Goal: Information Seeking & Learning: Learn about a topic

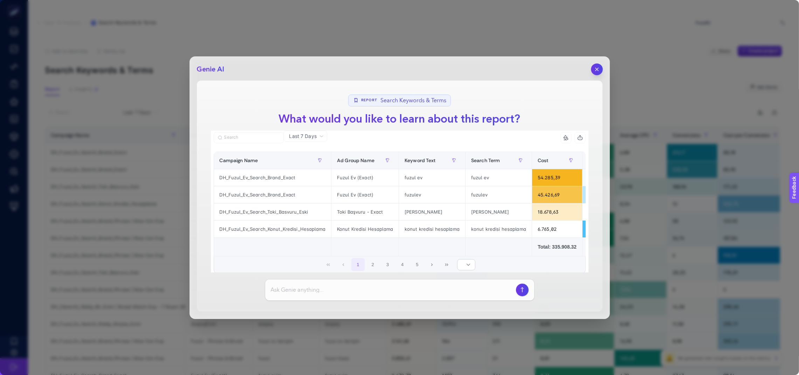
click at [594, 71] on icon "button" at bounding box center [597, 69] width 6 height 6
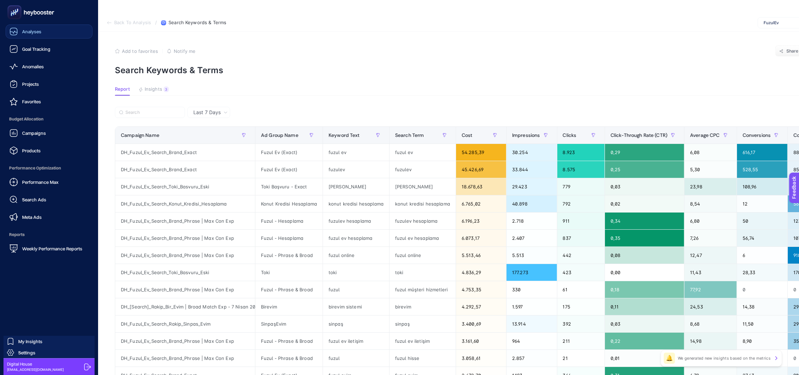
click at [33, 38] on link "Analyses" at bounding box center [49, 32] width 87 height 14
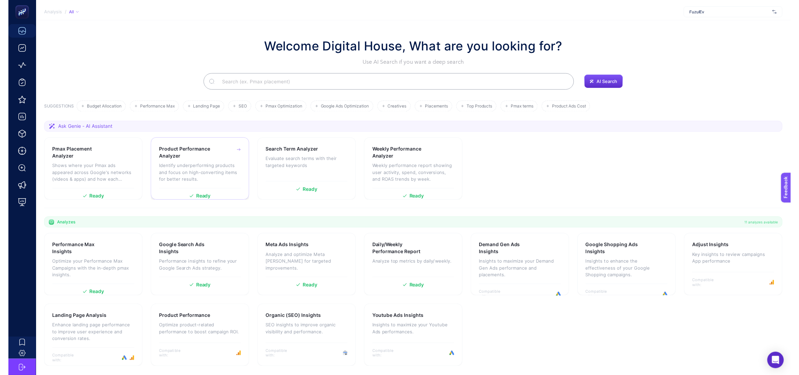
scroll to position [14, 0]
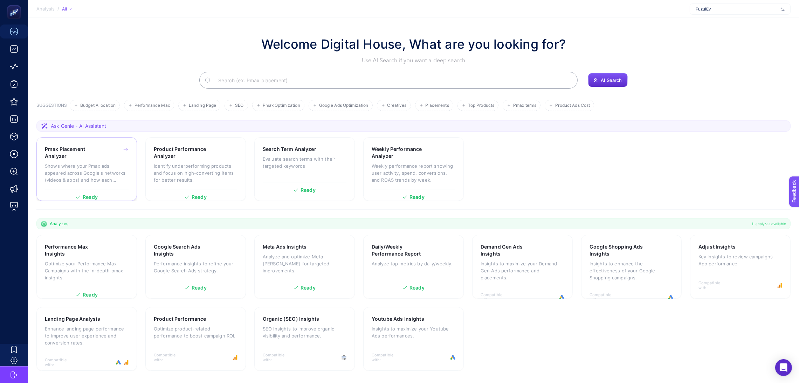
click at [105, 164] on p "Shows where your Pmax ads appeared across Google's networks (videos & apps) and…" at bounding box center [87, 173] width 84 height 21
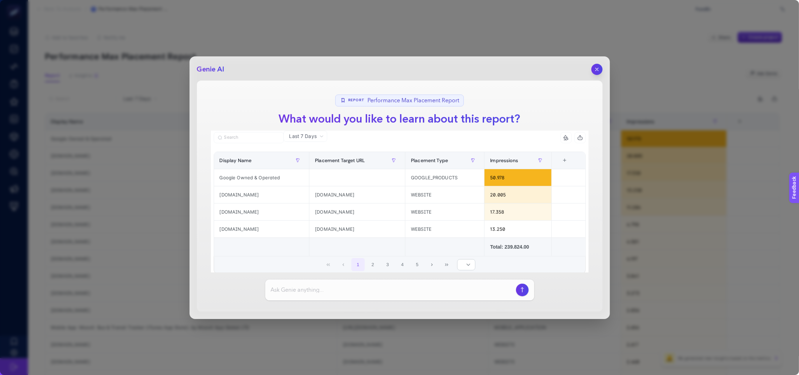
scroll to position [20, 0]
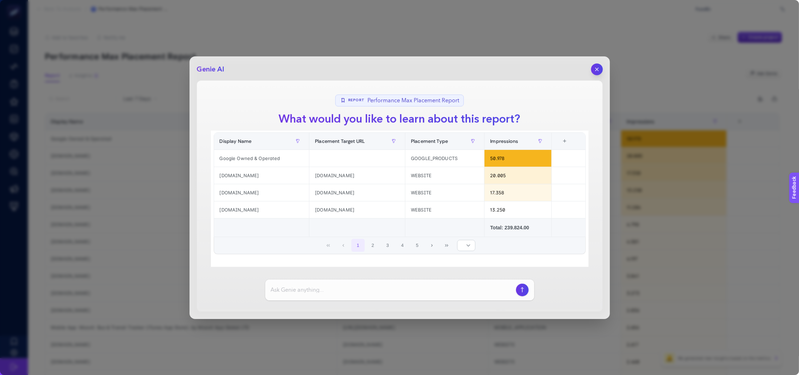
click at [599, 68] on icon "button" at bounding box center [597, 69] width 6 height 6
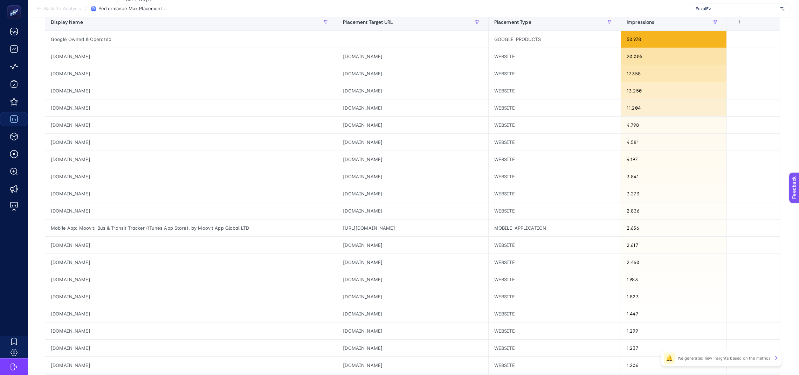
scroll to position [0, 0]
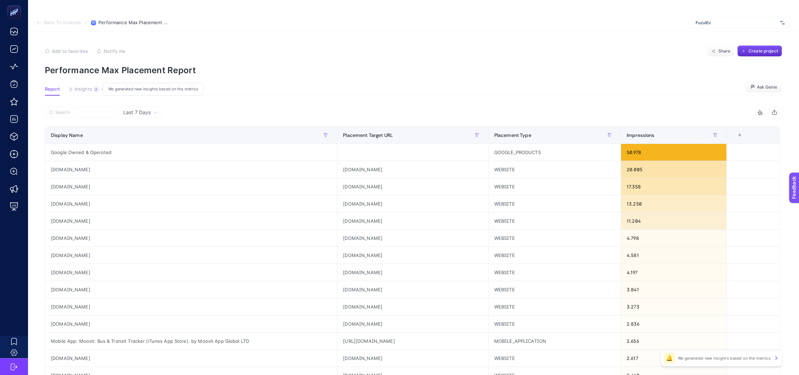
click at [95, 87] on div "3" at bounding box center [96, 90] width 5 height 6
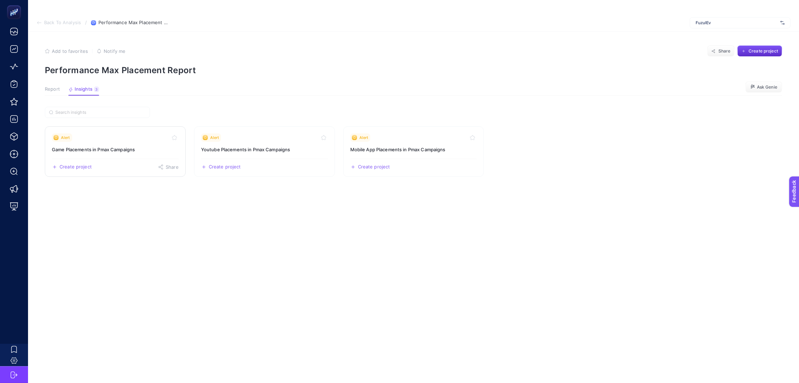
click at [123, 137] on div "Alert" at bounding box center [115, 138] width 127 height 8
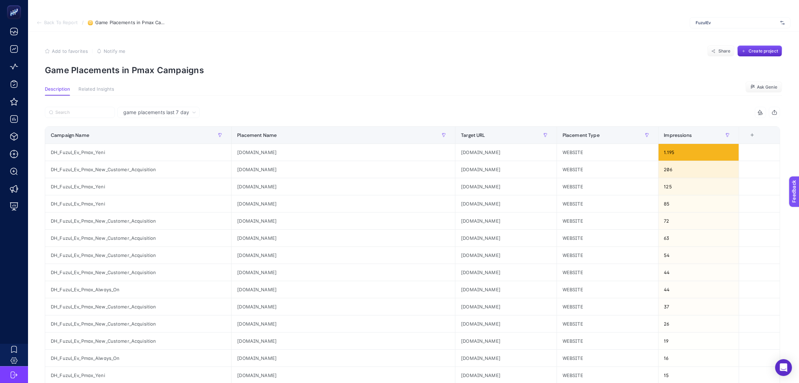
click at [194, 113] on icon at bounding box center [194, 112] width 3 height 1
click at [260, 87] on section "Description Related Insights Ask Genie" at bounding box center [414, 91] width 738 height 9
click at [778, 111] on icon "button" at bounding box center [775, 113] width 6 height 6
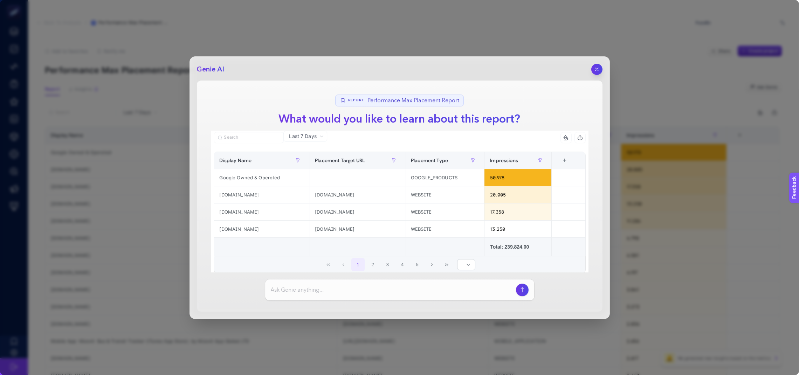
click at [594, 76] on div "Genie AI Report Performance Max Placement Report What would you like to learn a…" at bounding box center [400, 187] width 421 height 263
click at [599, 68] on icon "button" at bounding box center [597, 69] width 6 height 6
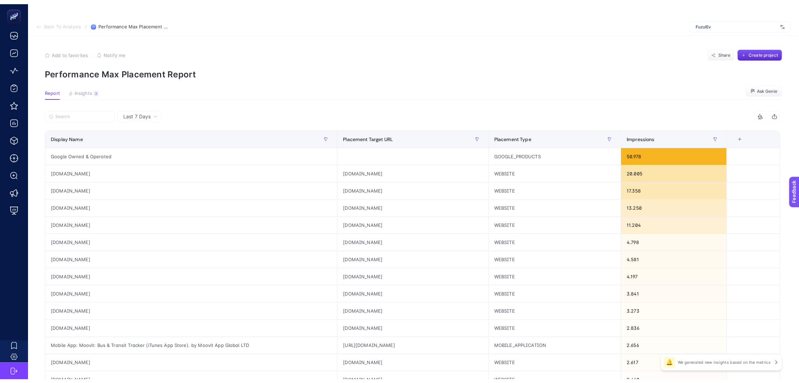
scroll to position [14, 0]
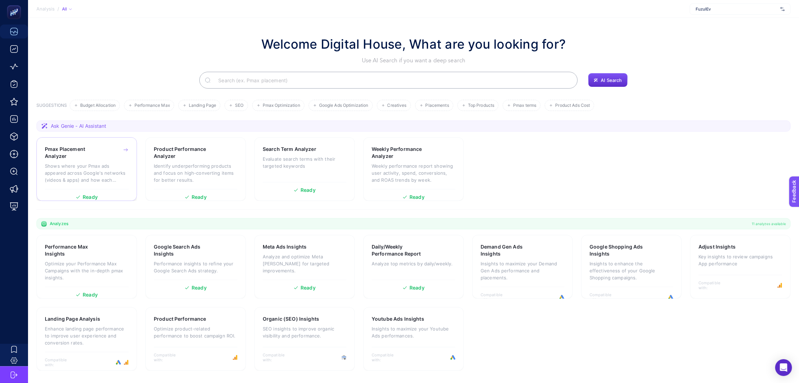
click at [106, 153] on div "Pmax Placement Analyzer" at bounding box center [87, 153] width 84 height 14
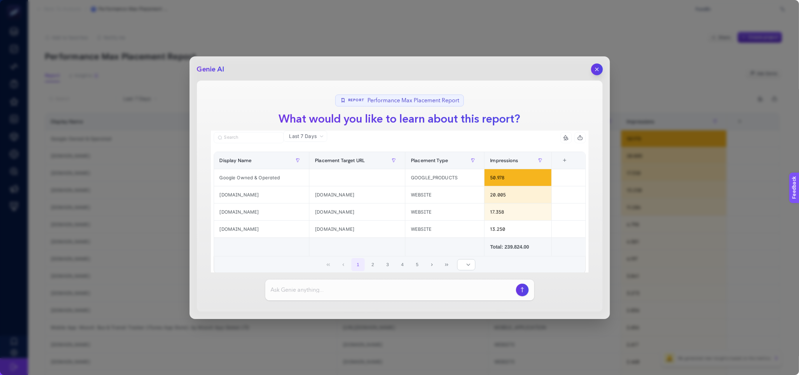
click at [600, 69] on icon "button" at bounding box center [597, 69] width 6 height 6
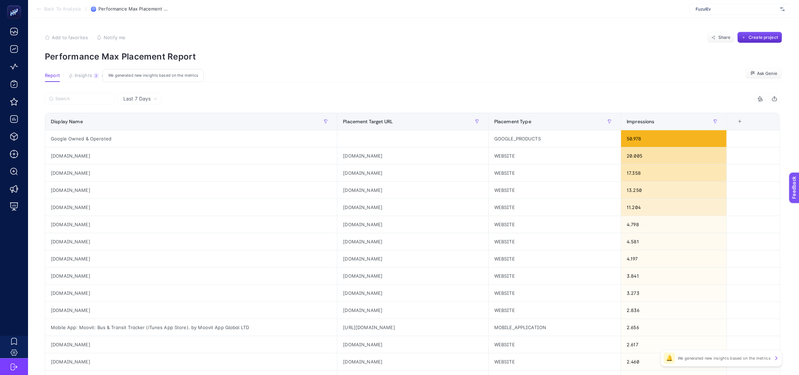
click at [86, 77] on span "Insights" at bounding box center [84, 76] width 18 height 6
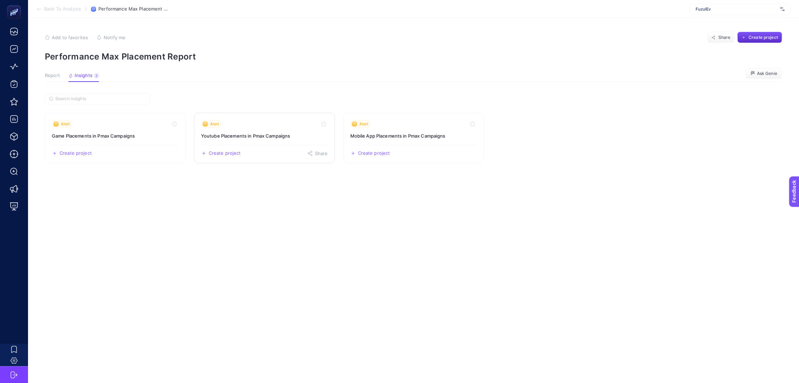
click at [274, 133] on h3 "Youtube Placements in Pmax Campaigns" at bounding box center [264, 135] width 127 height 7
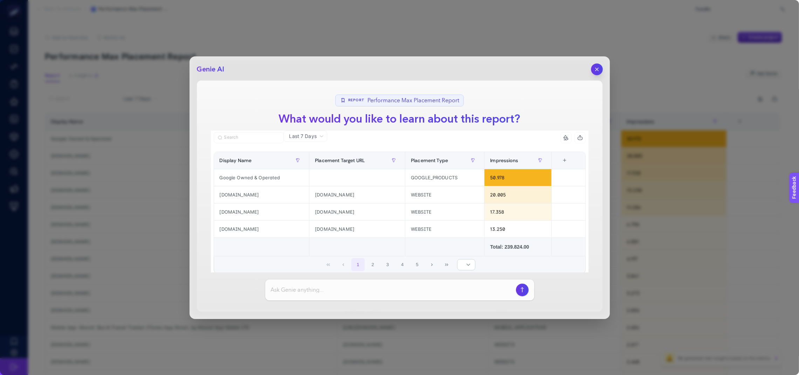
click at [596, 70] on icon "button" at bounding box center [597, 69] width 6 height 6
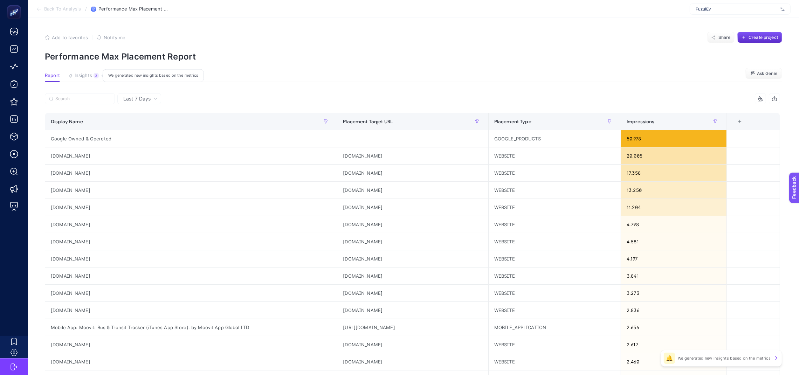
click at [96, 79] on button "Insights 3 We generated new insights based on the metrics" at bounding box center [83, 77] width 30 height 9
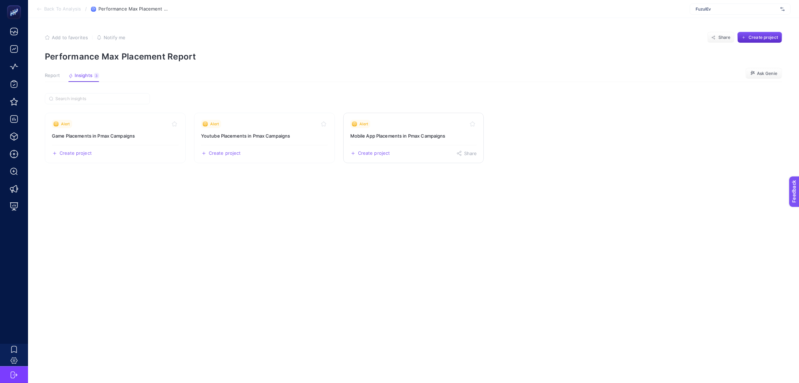
click at [391, 130] on link "Alert Mobile App Placements in Pmax Campaigns Create project Share" at bounding box center [413, 138] width 141 height 50
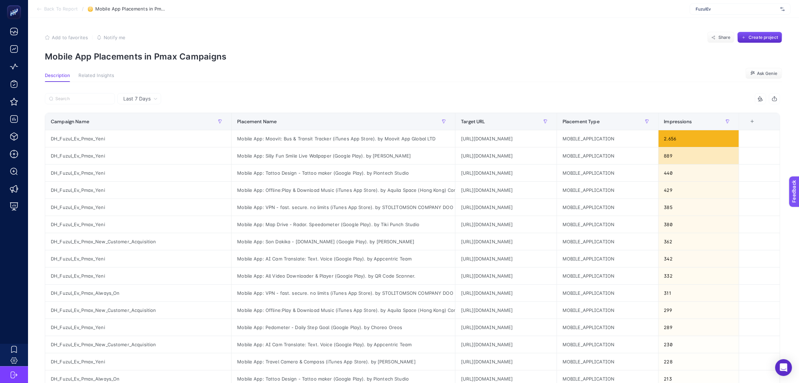
click at [781, 95] on button "button" at bounding box center [774, 98] width 11 height 11
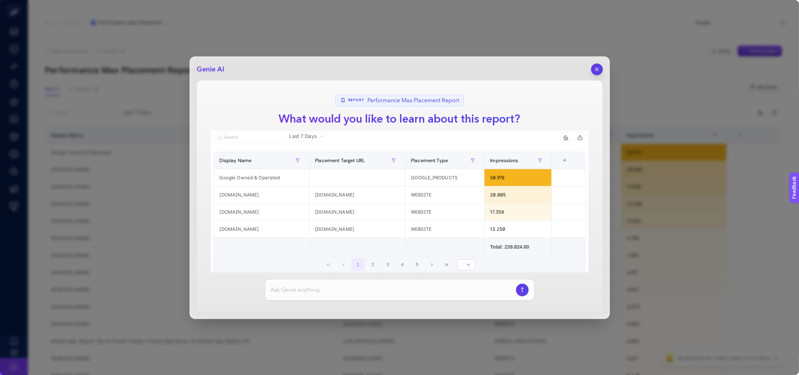
click at [594, 67] on icon "button" at bounding box center [597, 69] width 6 height 6
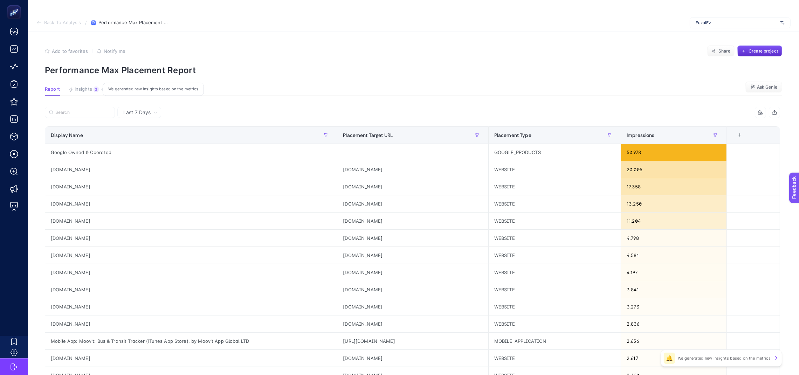
click at [73, 89] on button "Insights 3 We generated new insights based on the metrics" at bounding box center [83, 91] width 30 height 9
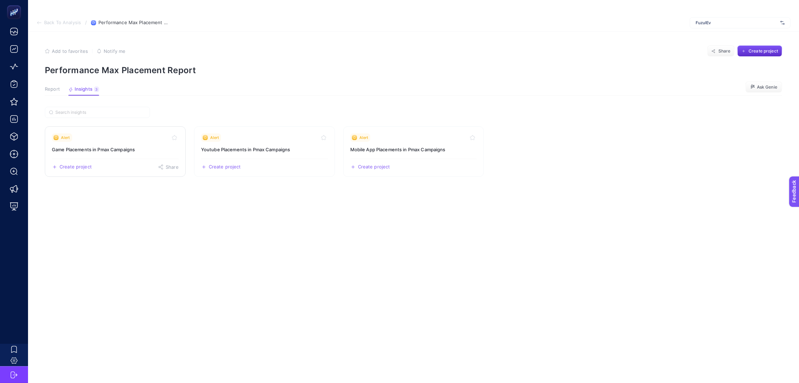
click at [175, 139] on icon "Toggle favorite" at bounding box center [175, 138] width 6 height 6
click at [475, 138] on icon "Toggle favorite" at bounding box center [473, 138] width 6 height 6
click at [733, 21] on span "FuzulEv" at bounding box center [737, 23] width 82 height 6
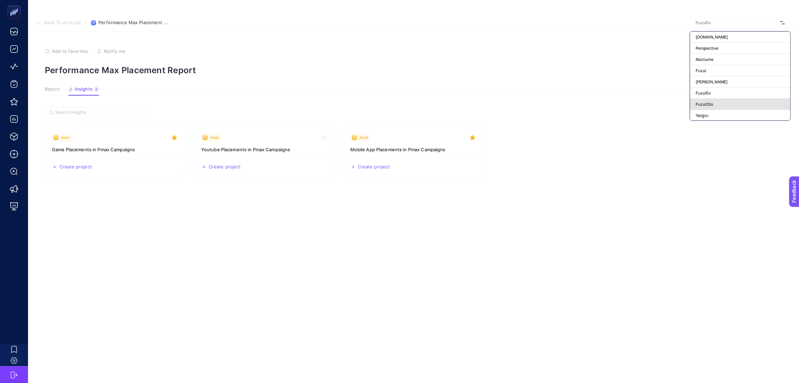
click at [733, 103] on div "FuzulOto" at bounding box center [740, 104] width 100 height 11
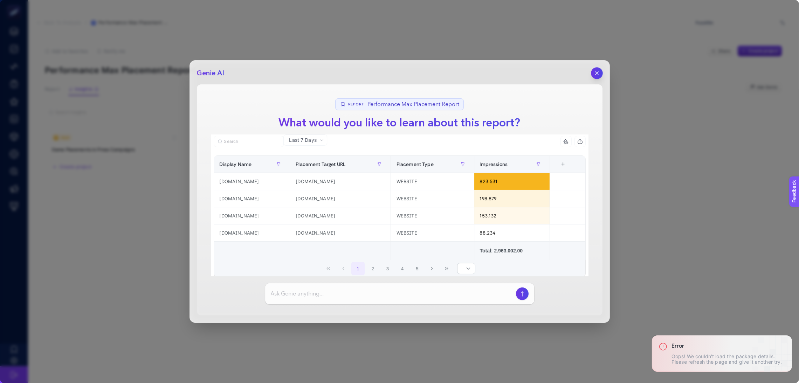
click at [601, 70] on button "button" at bounding box center [597, 73] width 12 height 12
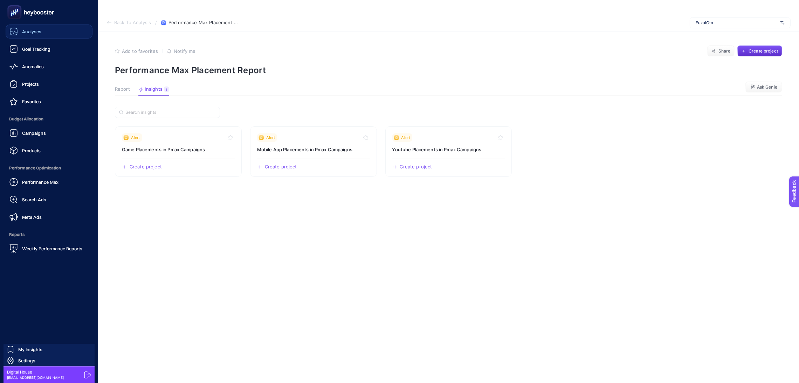
click at [16, 34] on icon at bounding box center [13, 31] width 7 height 7
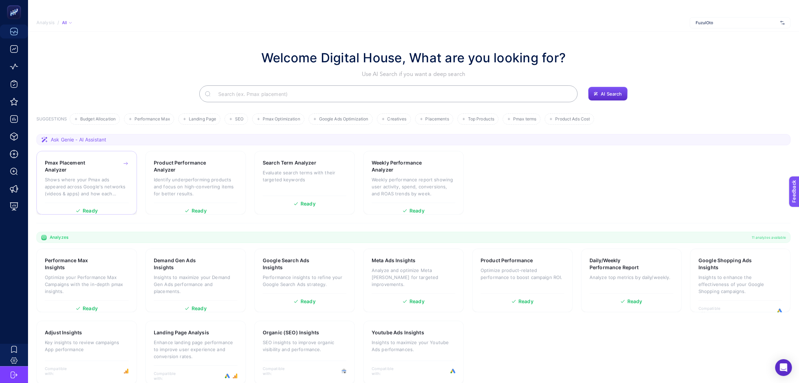
click at [104, 168] on h3 "Pmax Placement Analyzer" at bounding box center [75, 166] width 61 height 14
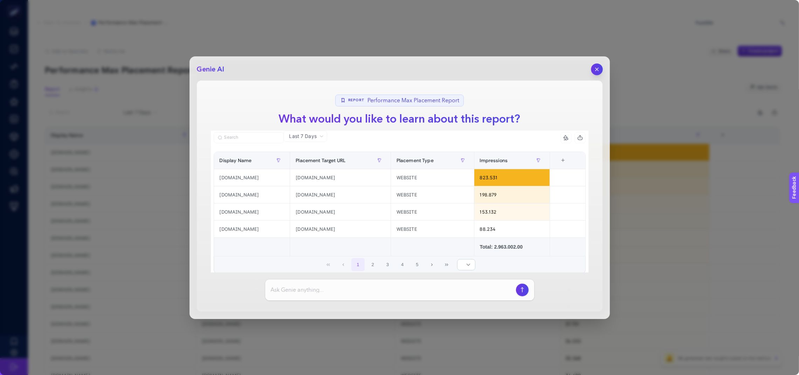
click at [600, 71] on icon "button" at bounding box center [597, 69] width 6 height 6
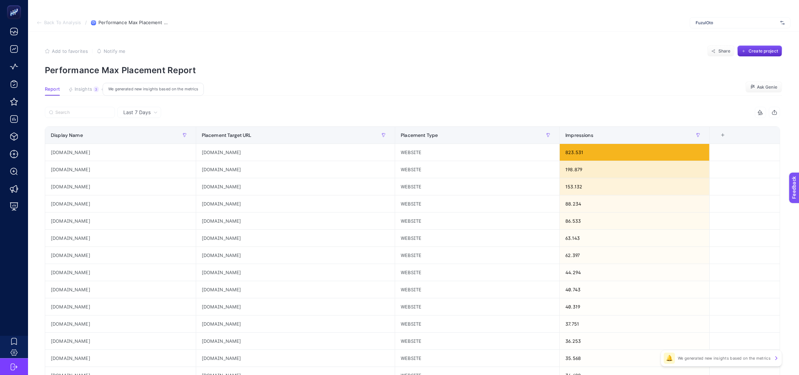
click at [90, 93] on button "Insights 3 We generated new insights based on the metrics" at bounding box center [83, 91] width 30 height 9
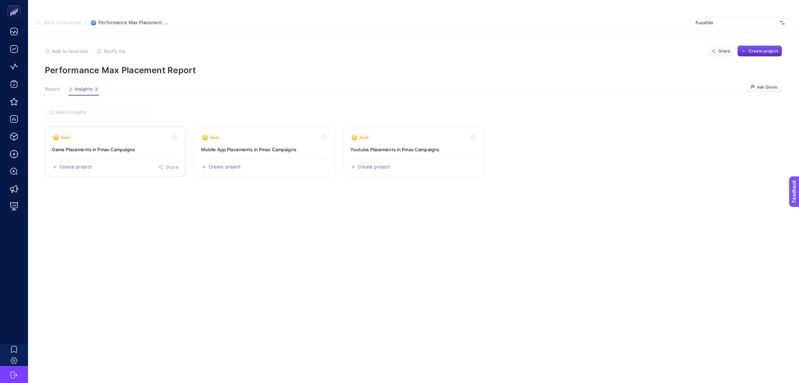
click at [172, 131] on link "Alert Game Placements in Pmax Campaigns Create project Share" at bounding box center [115, 152] width 141 height 50
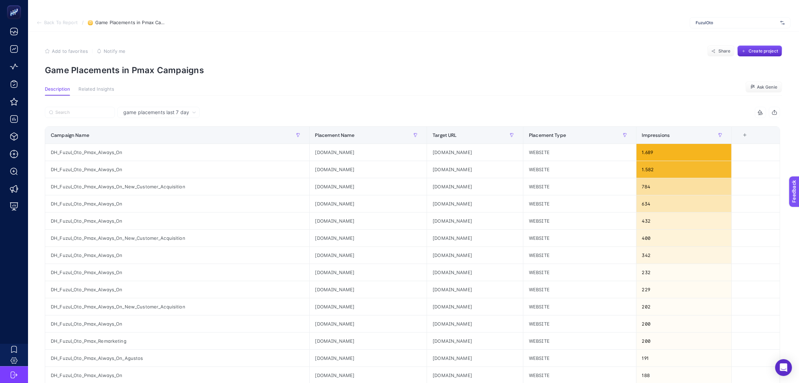
click at [781, 109] on button "button" at bounding box center [774, 112] width 11 height 11
click at [45, 52] on icon "button" at bounding box center [47, 51] width 5 height 5
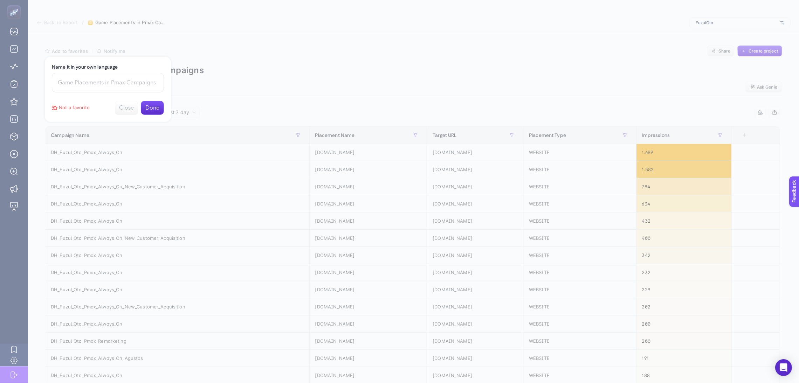
click at [127, 114] on button "Close" at bounding box center [126, 108] width 23 height 14
